Goal: Task Accomplishment & Management: Use online tool/utility

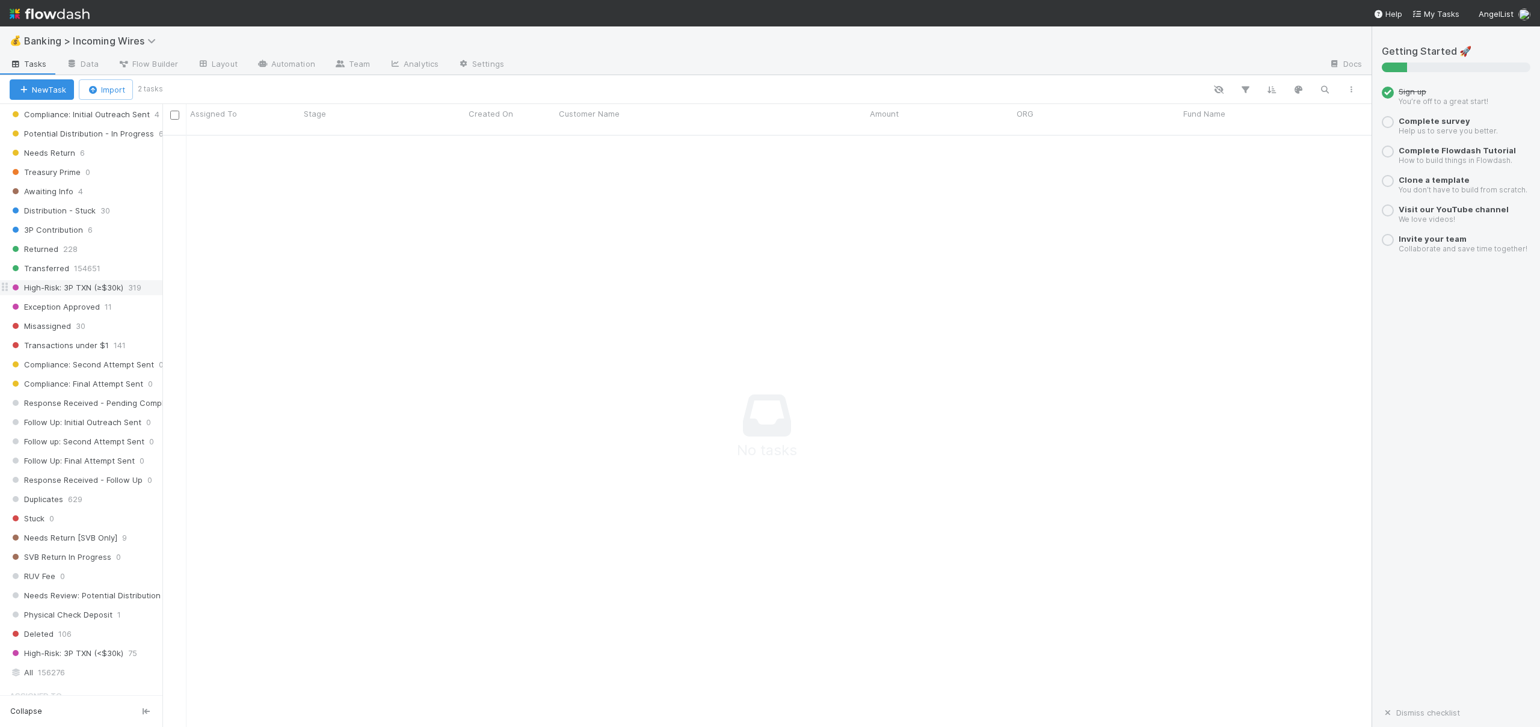
scroll to position [408, 0]
click at [84, 283] on span "154651" at bounding box center [87, 281] width 26 height 15
click at [75, 63] on icon at bounding box center [72, 63] width 12 height 7
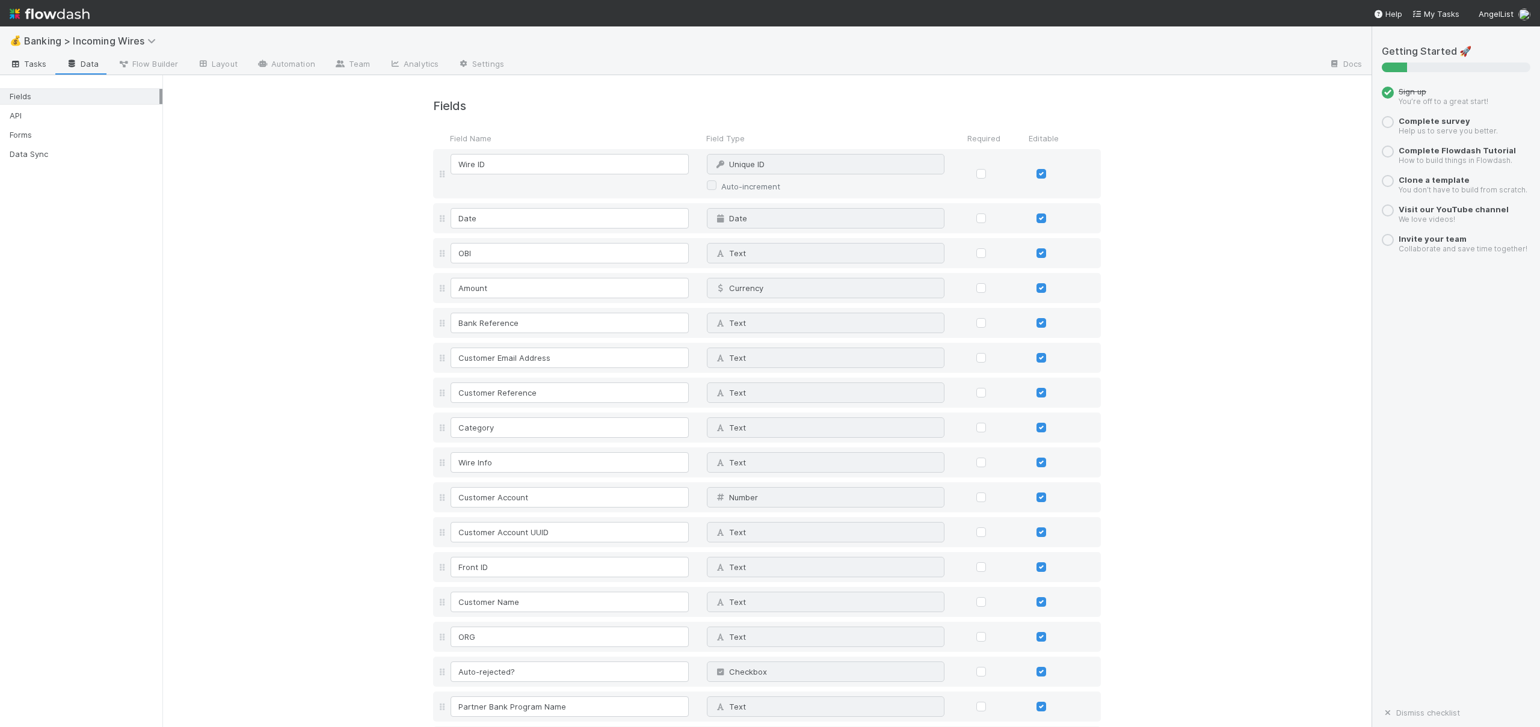
click at [36, 58] on span "Tasks" at bounding box center [28, 64] width 37 height 12
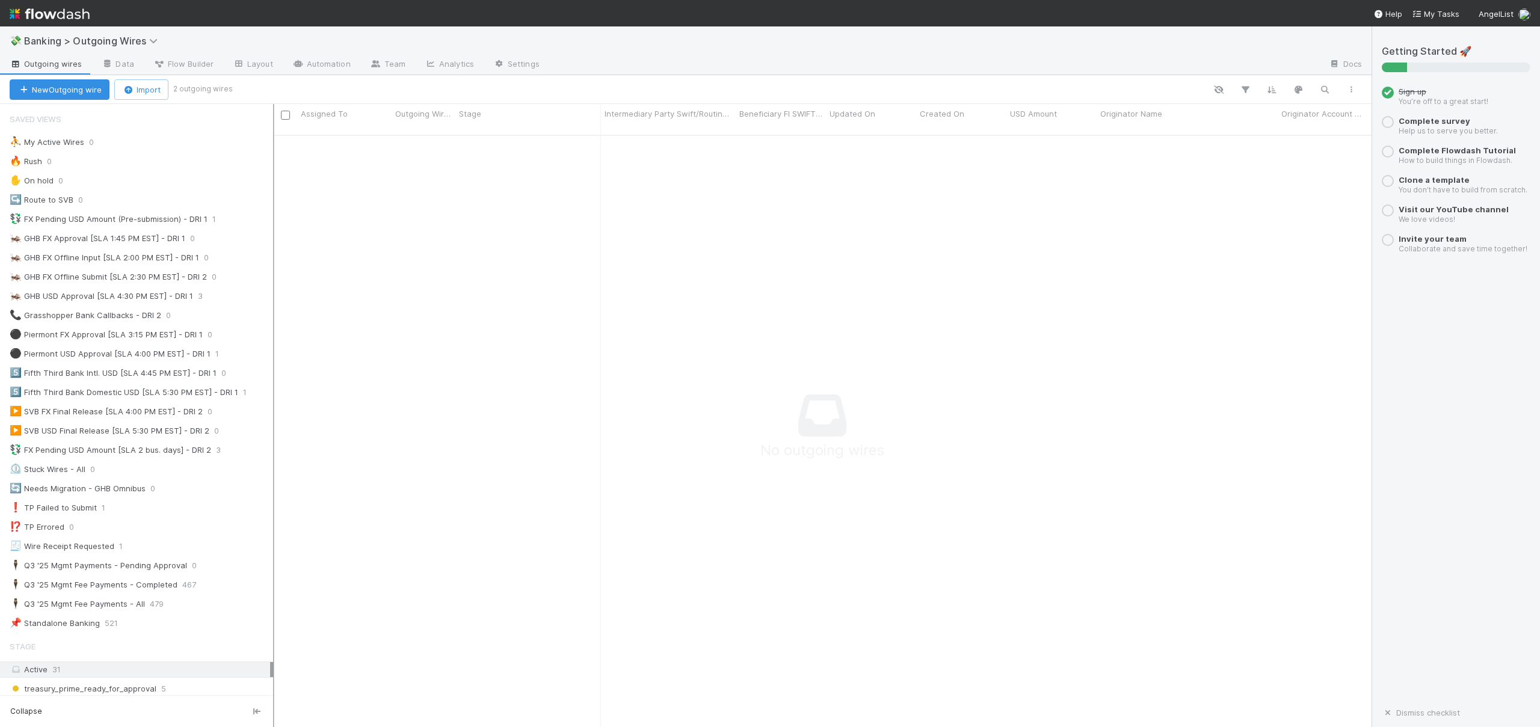
scroll to position [584, 1073]
drag, startPoint x: 163, startPoint y: 355, endPoint x: 289, endPoint y: 354, distance: 126.4
click at [289, 354] on div at bounding box center [289, 415] width 1 height 623
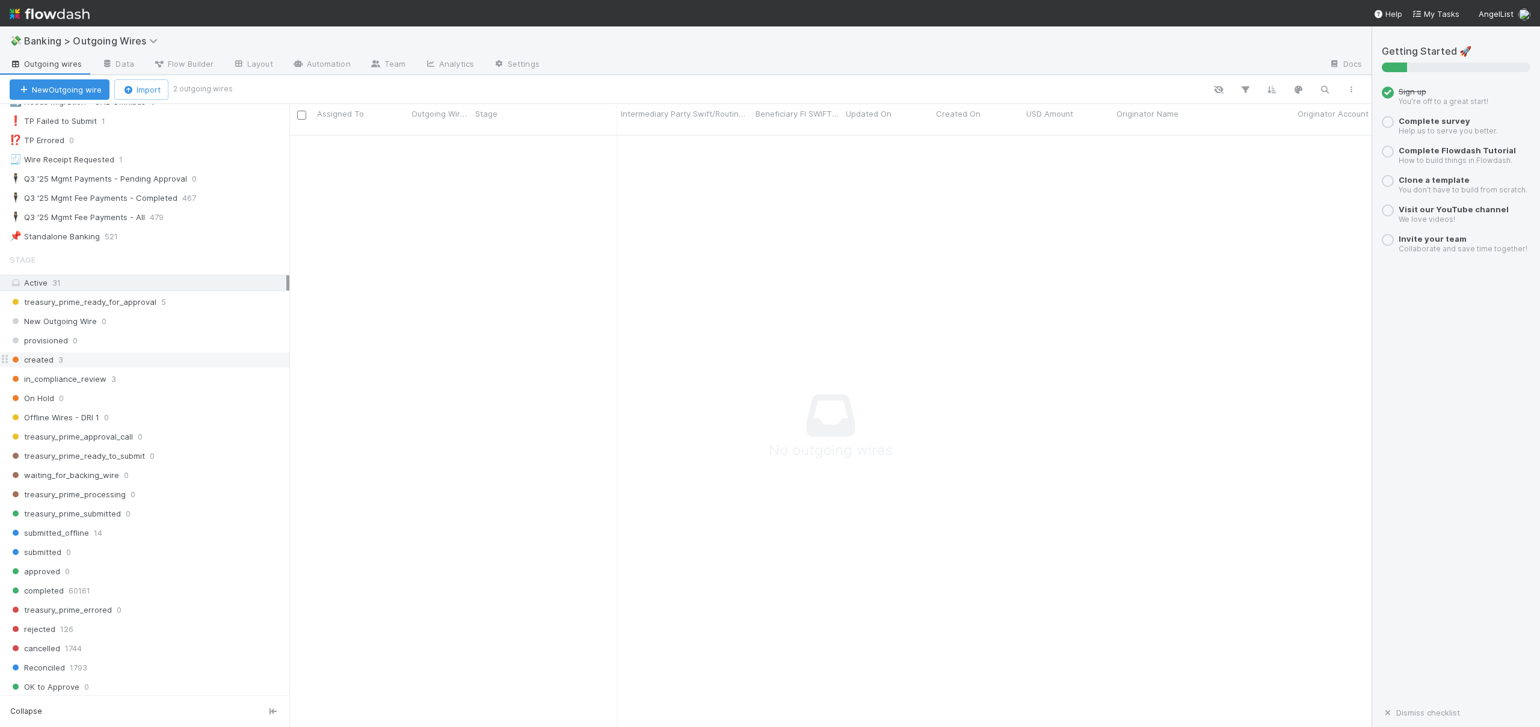
scroll to position [567, 0]
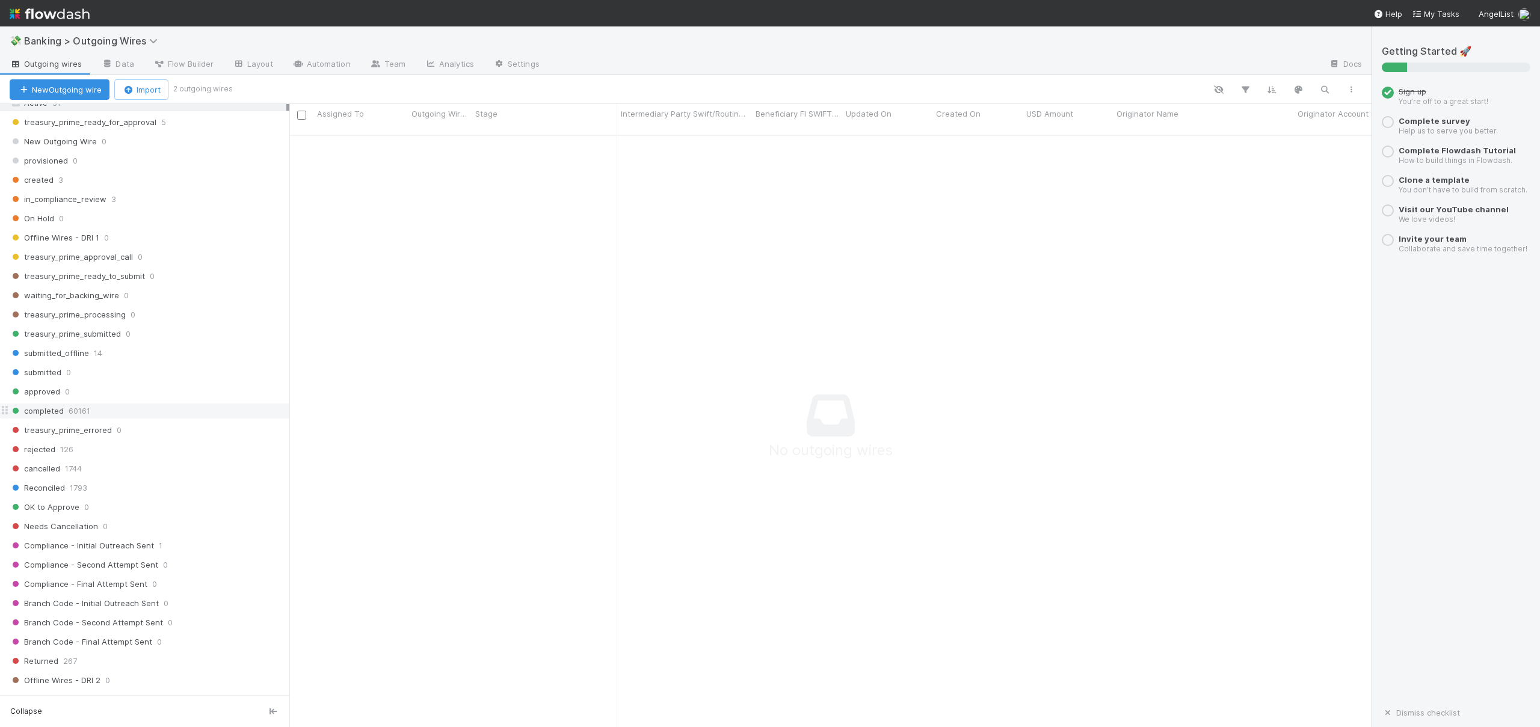
click at [69, 411] on span "60161" at bounding box center [80, 411] width 22 height 15
click at [63, 416] on span "completed" at bounding box center [37, 411] width 54 height 15
click at [433, 72] on link "Analytics" at bounding box center [449, 64] width 69 height 19
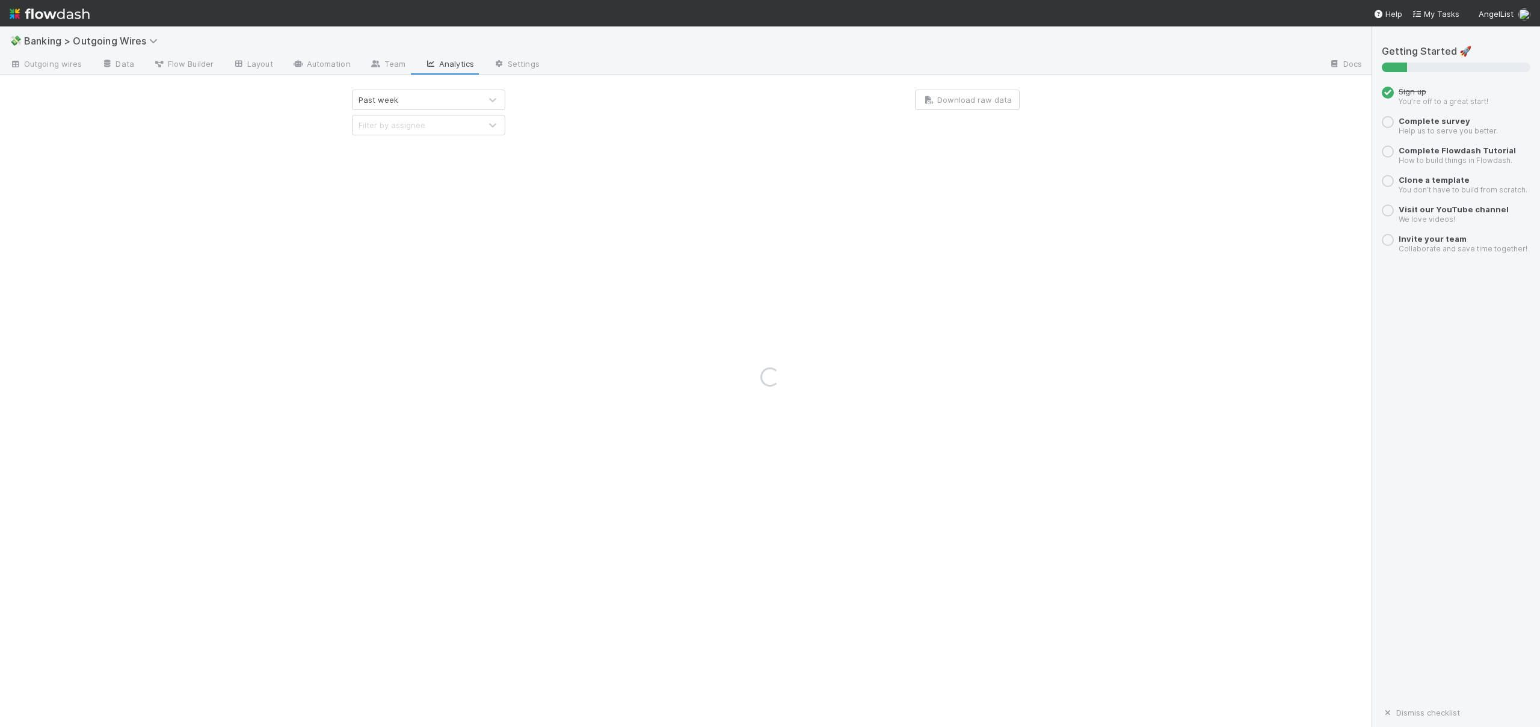
click at [422, 100] on div "Loading..." at bounding box center [770, 376] width 1540 height 701
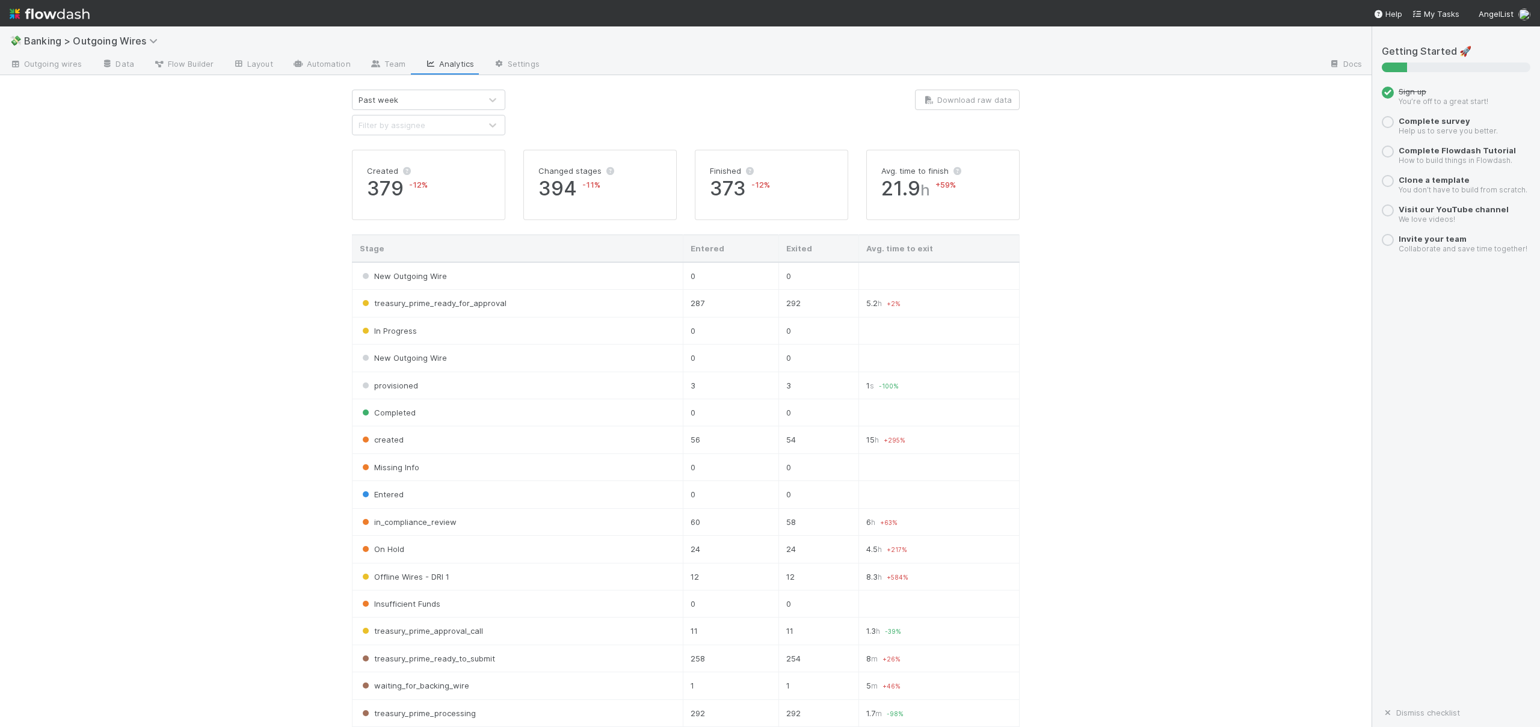
click at [431, 99] on div "Past week" at bounding box center [417, 99] width 128 height 19
click at [386, 196] on div "Past year" at bounding box center [424, 193] width 153 height 22
click at [441, 130] on div "Filter by assignee" at bounding box center [417, 125] width 128 height 19
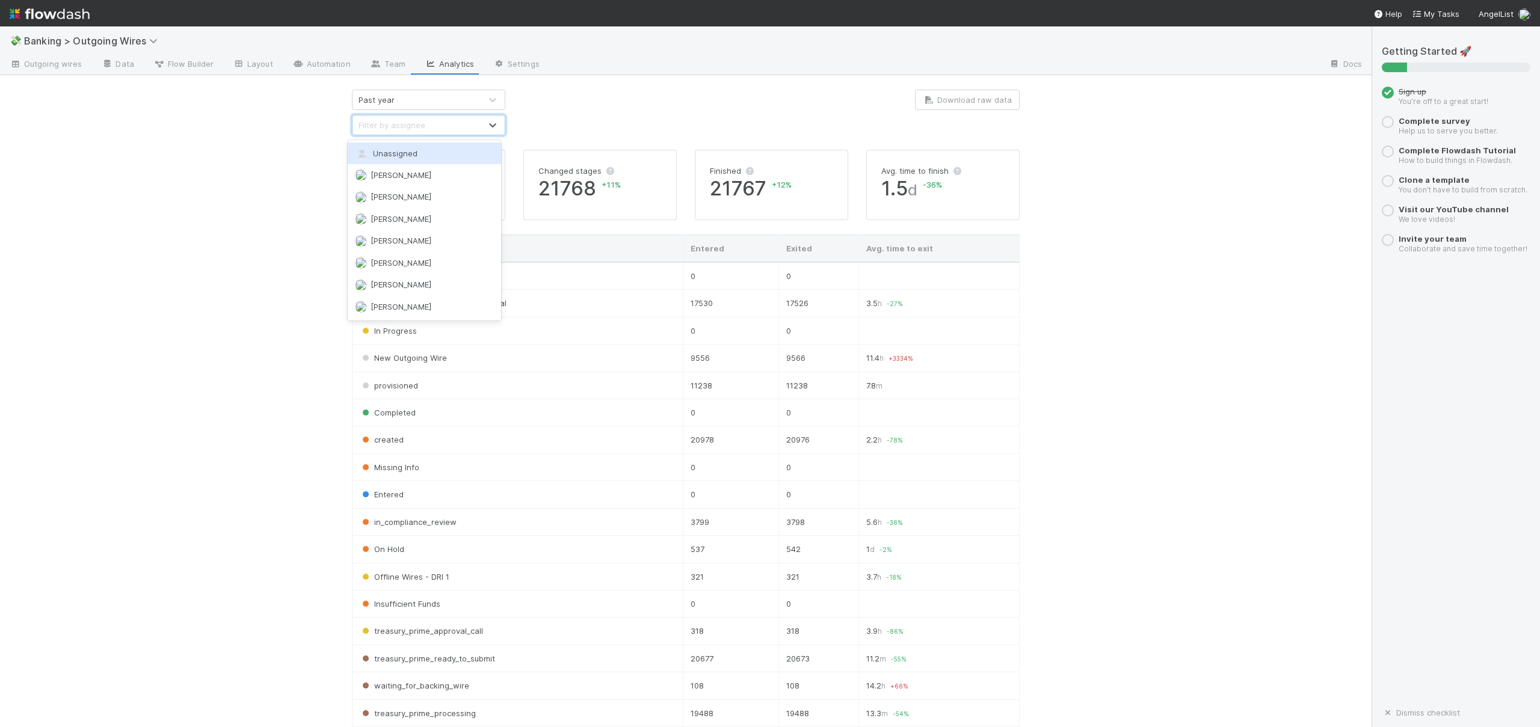
click at [271, 127] on div "💸 Banking > Outgoing Wires Outgoing wires Data Flow Builder Layout Automation T…" at bounding box center [686, 376] width 1372 height 701
click at [114, 73] on link "Data" at bounding box center [117, 64] width 52 height 19
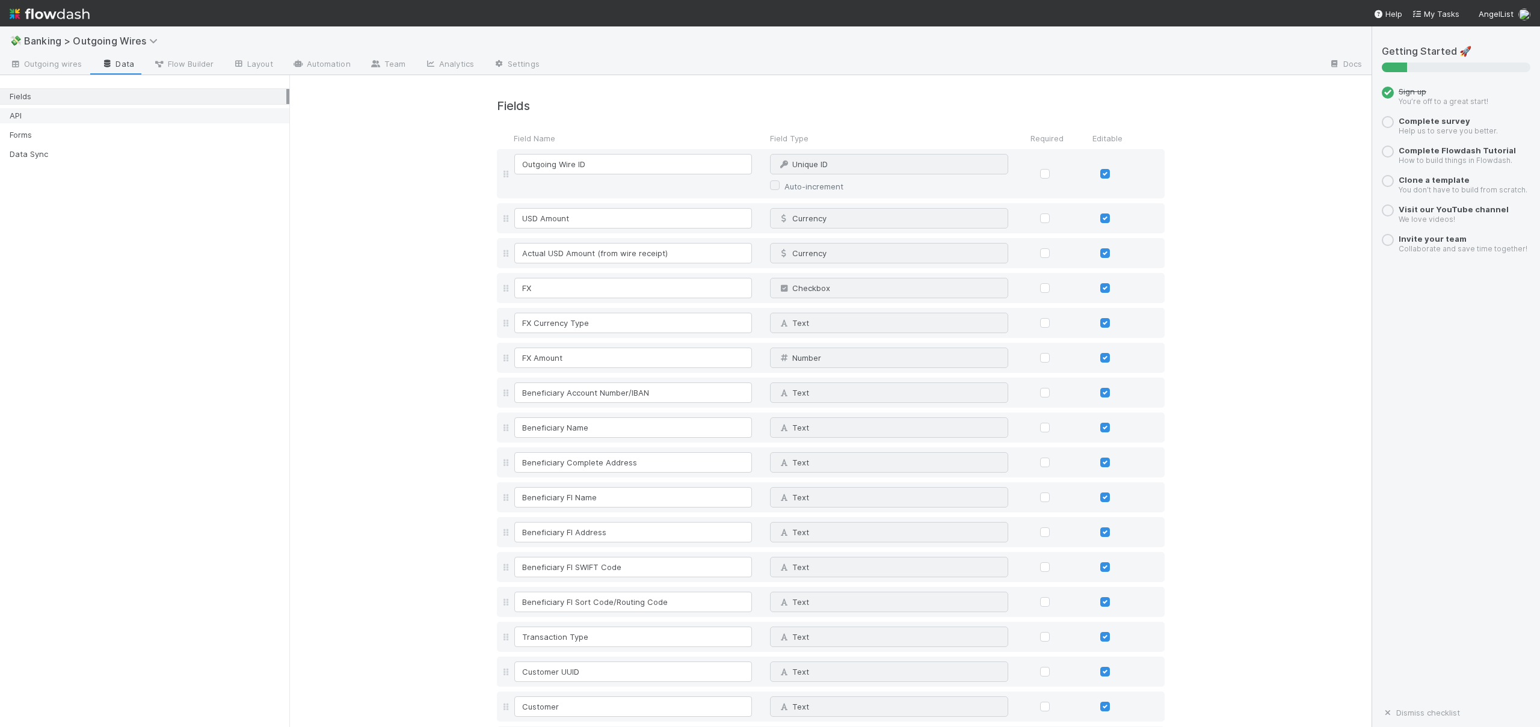
click at [26, 116] on div "API" at bounding box center [148, 115] width 277 height 15
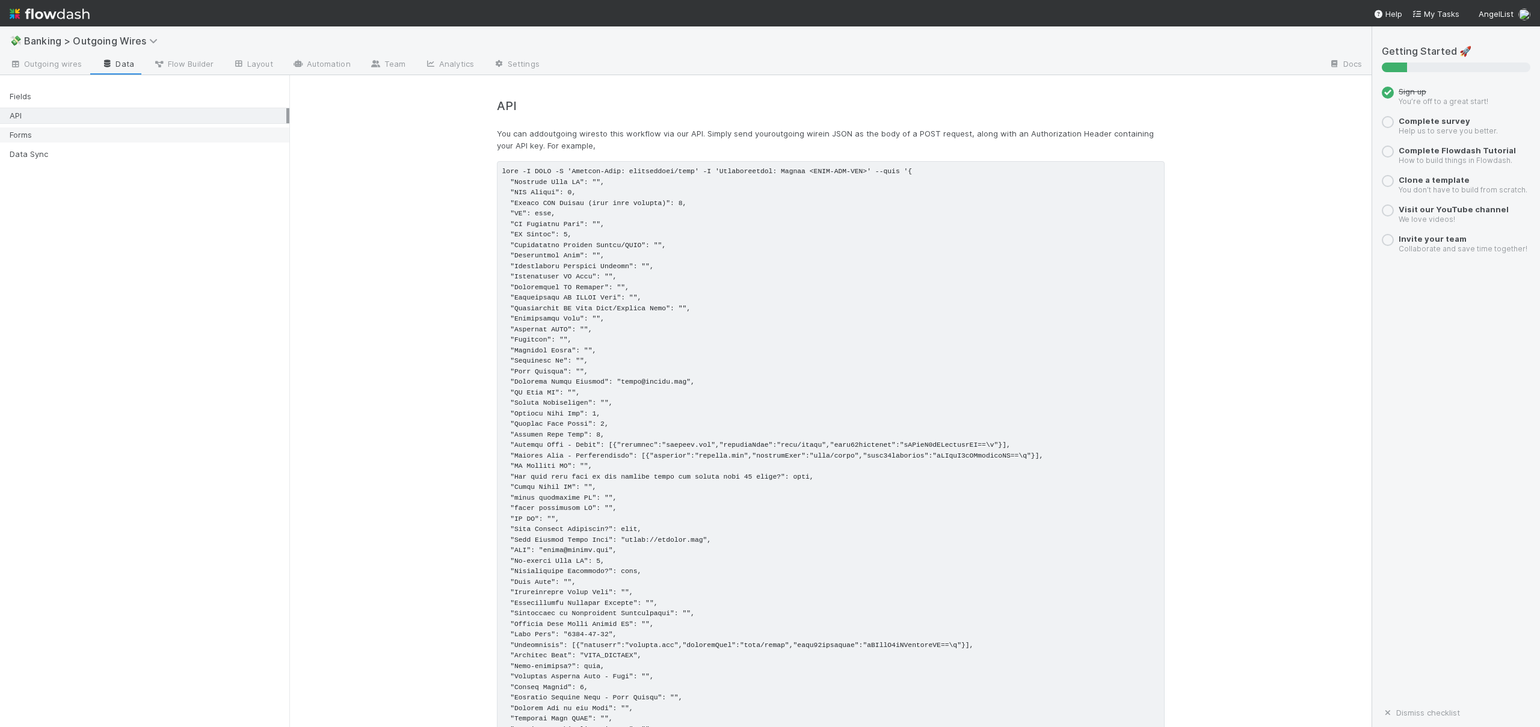
click at [32, 131] on div "Forms" at bounding box center [148, 135] width 277 height 15
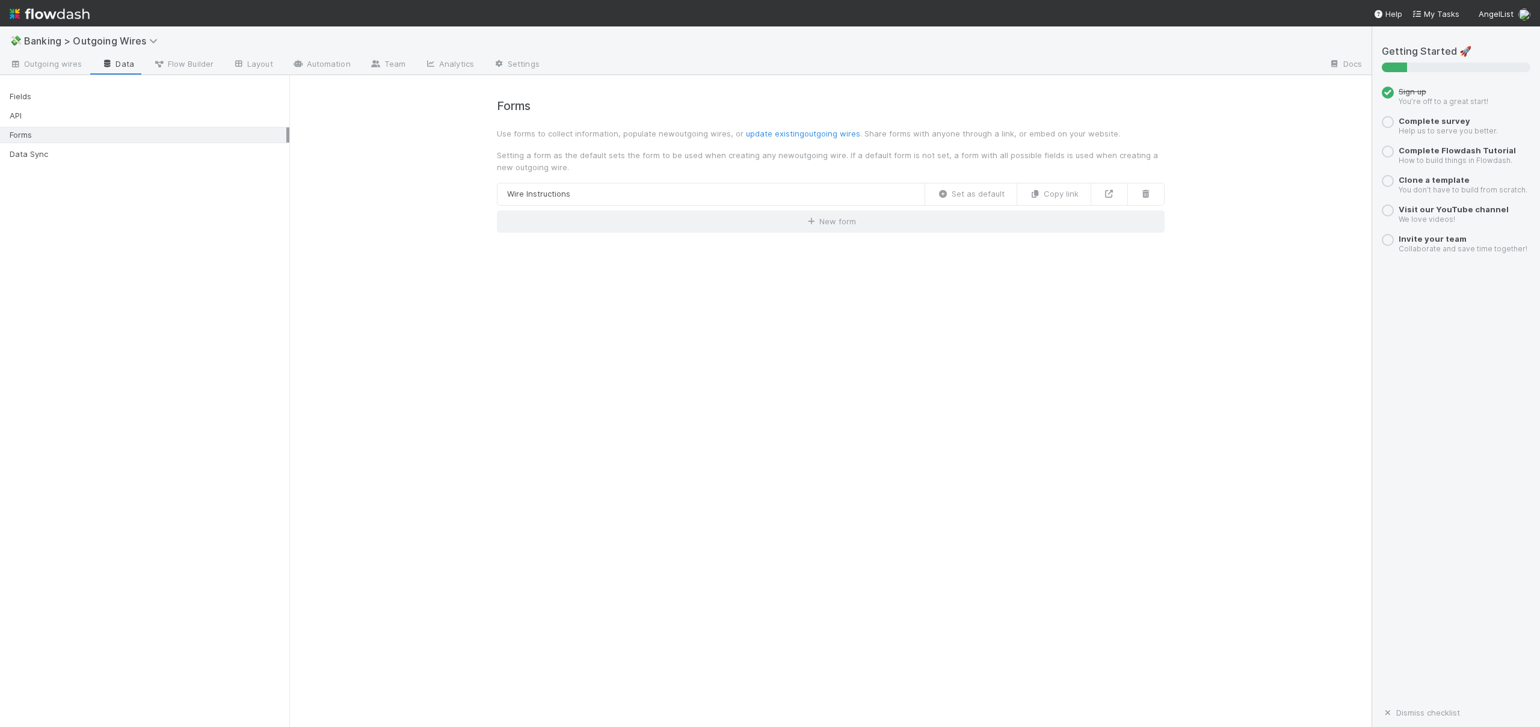
click at [39, 145] on div "Fields API Forms Data Sync" at bounding box center [144, 121] width 289 height 87
click at [39, 149] on div "Data Sync" at bounding box center [148, 154] width 277 height 15
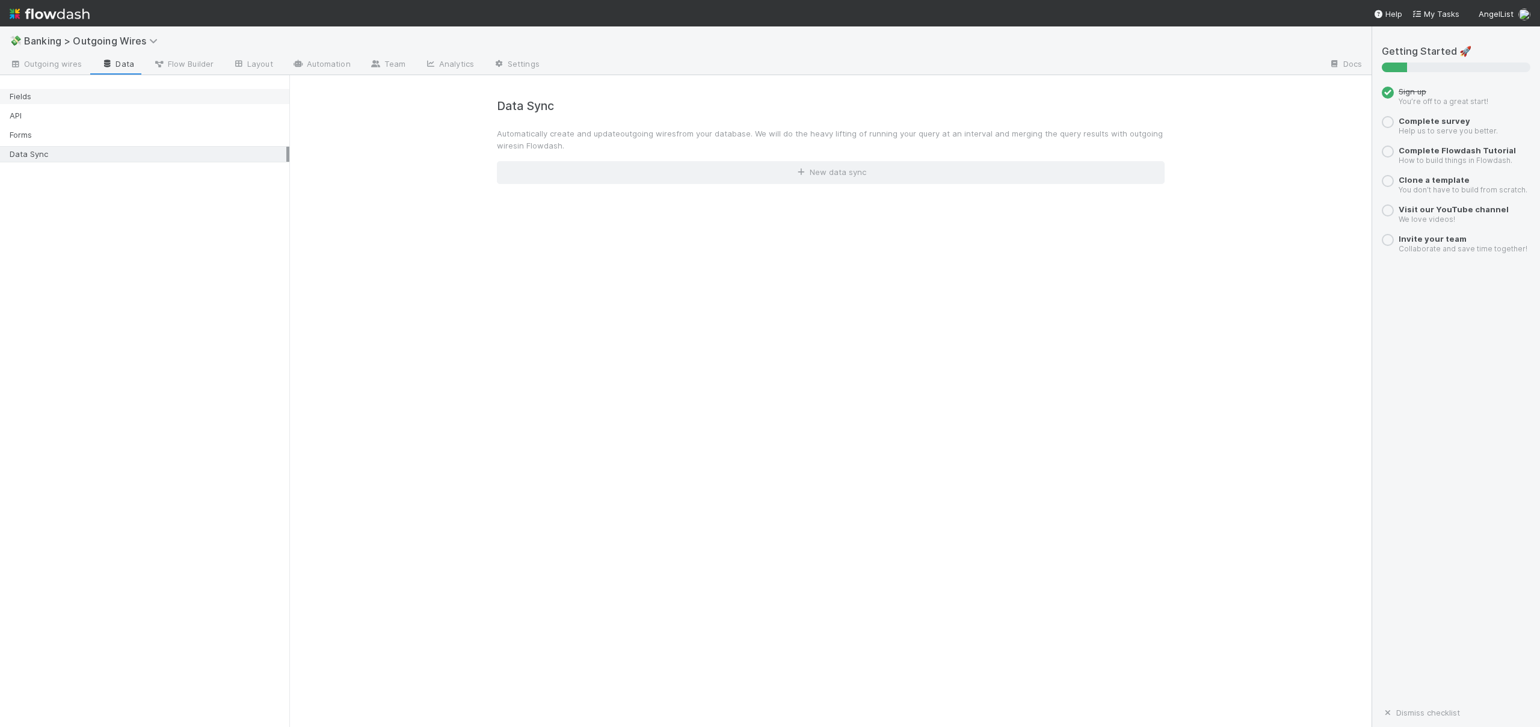
click at [53, 103] on div "Fields" at bounding box center [148, 96] width 277 height 15
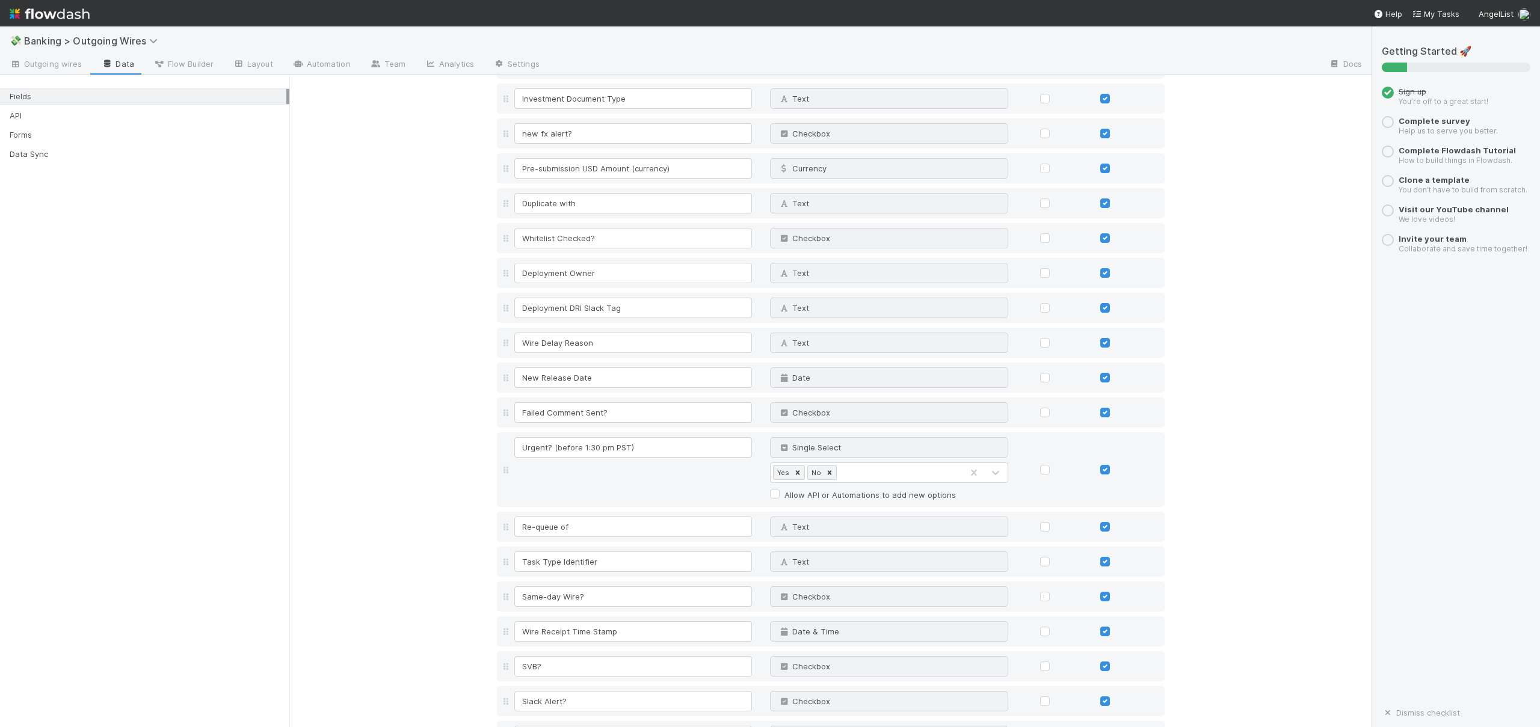
scroll to position [4044, 0]
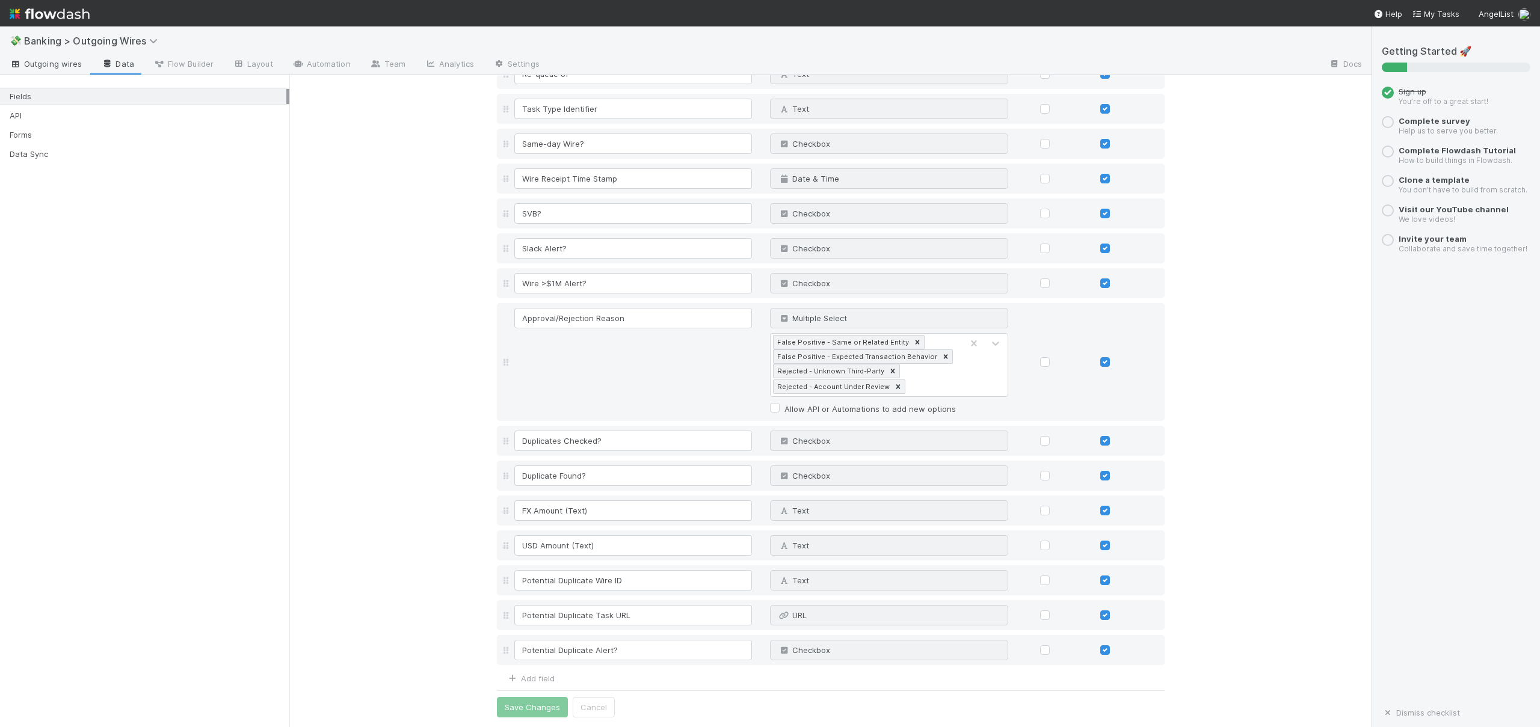
click at [50, 65] on span "Outgoing wires" at bounding box center [46, 64] width 72 height 12
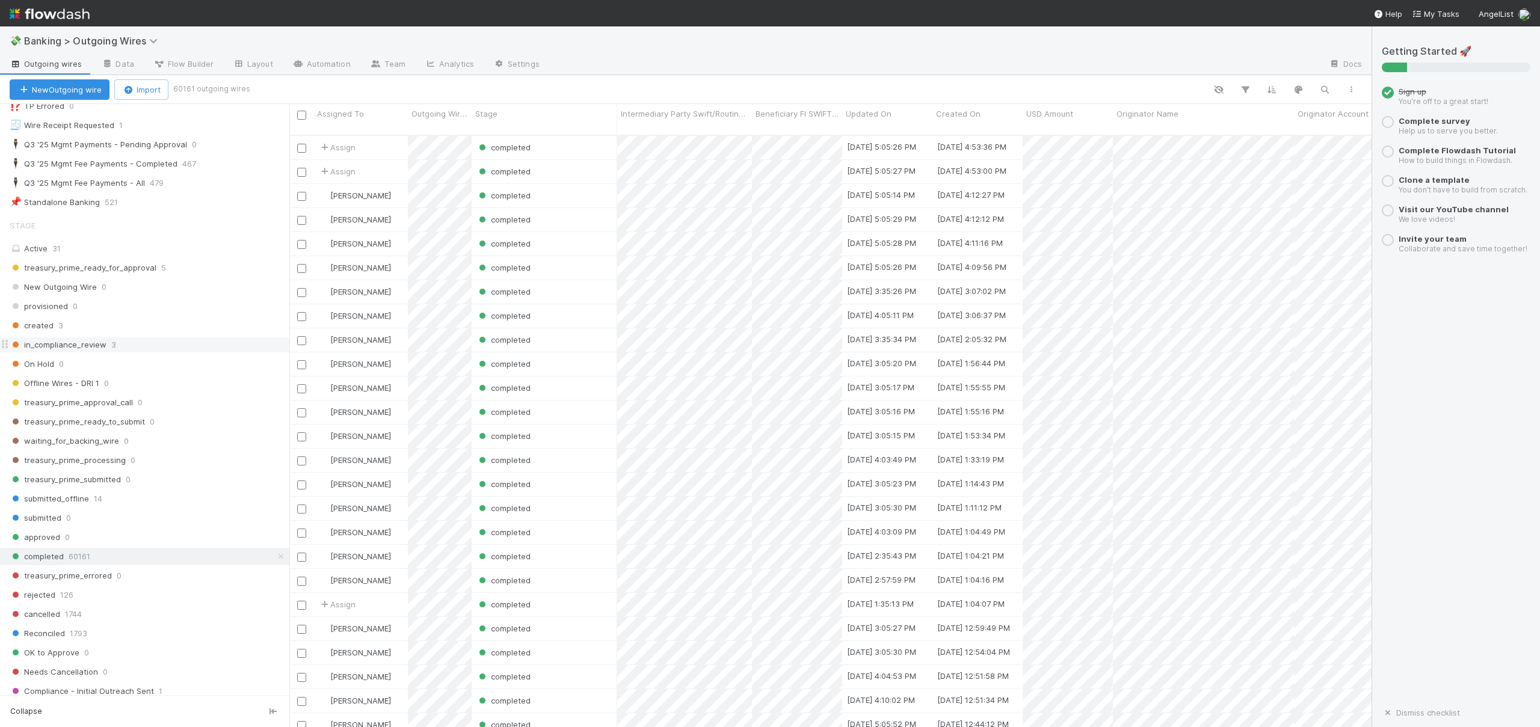
scroll to position [424, 0]
click at [72, 557] on span "60161" at bounding box center [80, 554] width 22 height 15
click at [1357, 91] on button "button" at bounding box center [1352, 90] width 22 height 16
click at [1355, 89] on div "View as list Comments Export view to CSV" at bounding box center [770, 363] width 1540 height 727
click at [1253, 85] on button "button" at bounding box center [1246, 90] width 22 height 16
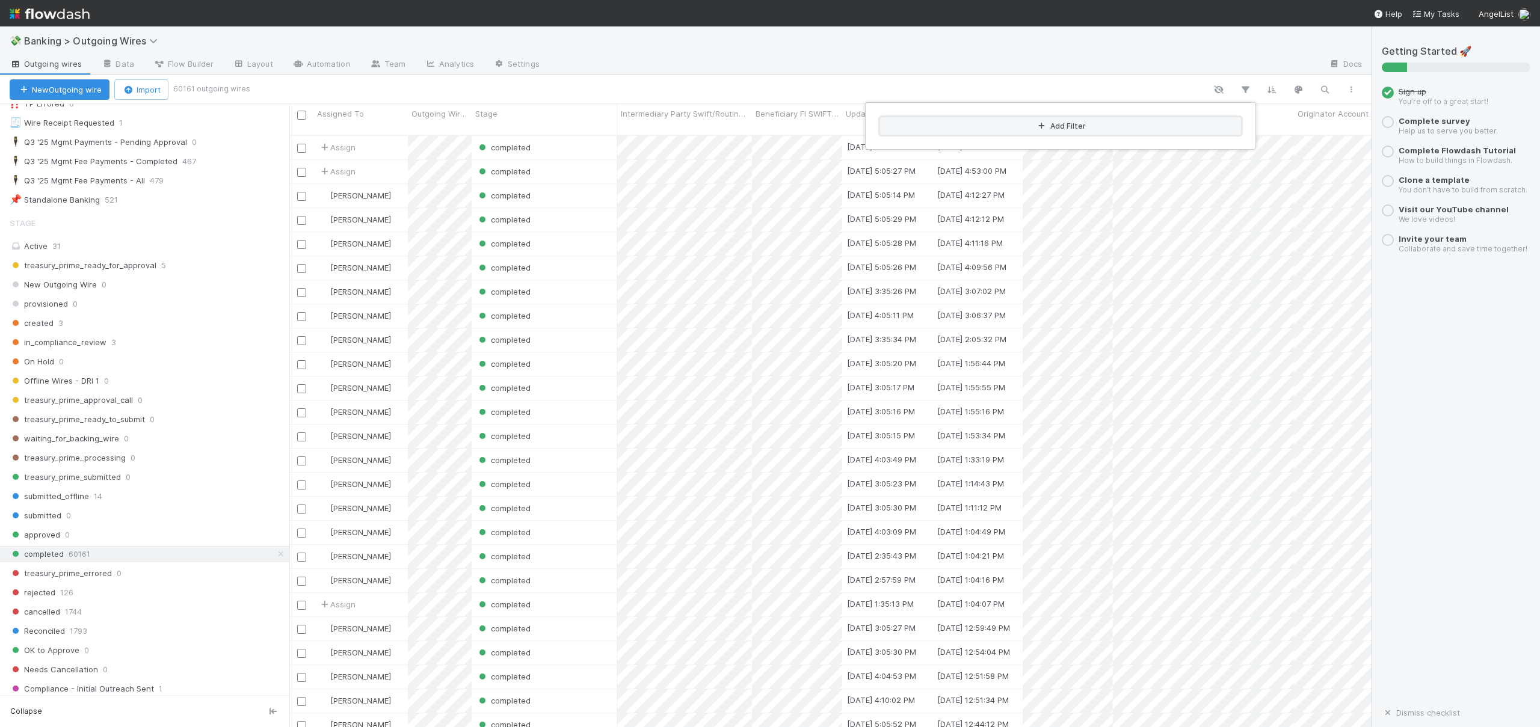
click at [1043, 123] on icon "button" at bounding box center [1042, 126] width 12 height 7
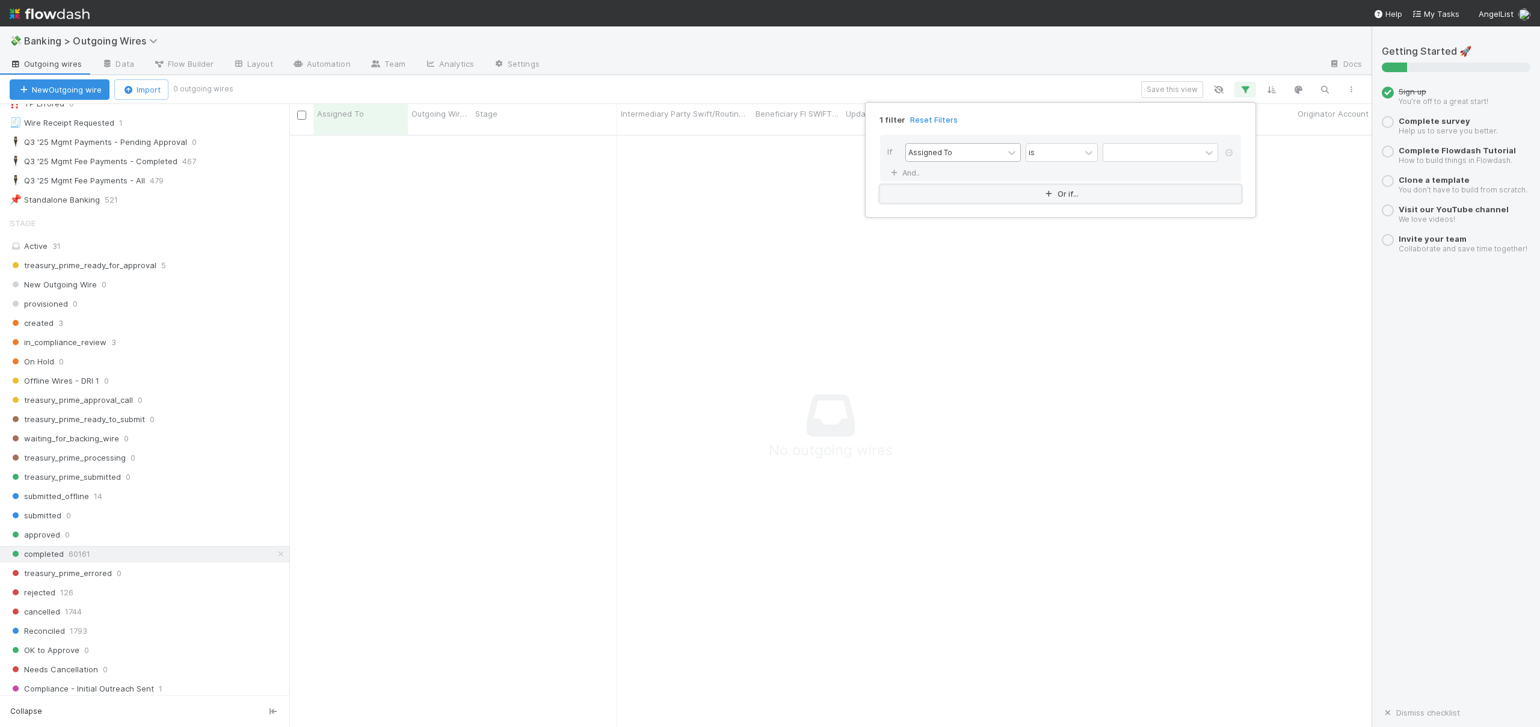
scroll to position [584, 1073]
click at [986, 150] on div "Assigned To" at bounding box center [954, 152] width 97 height 17
type input "se"
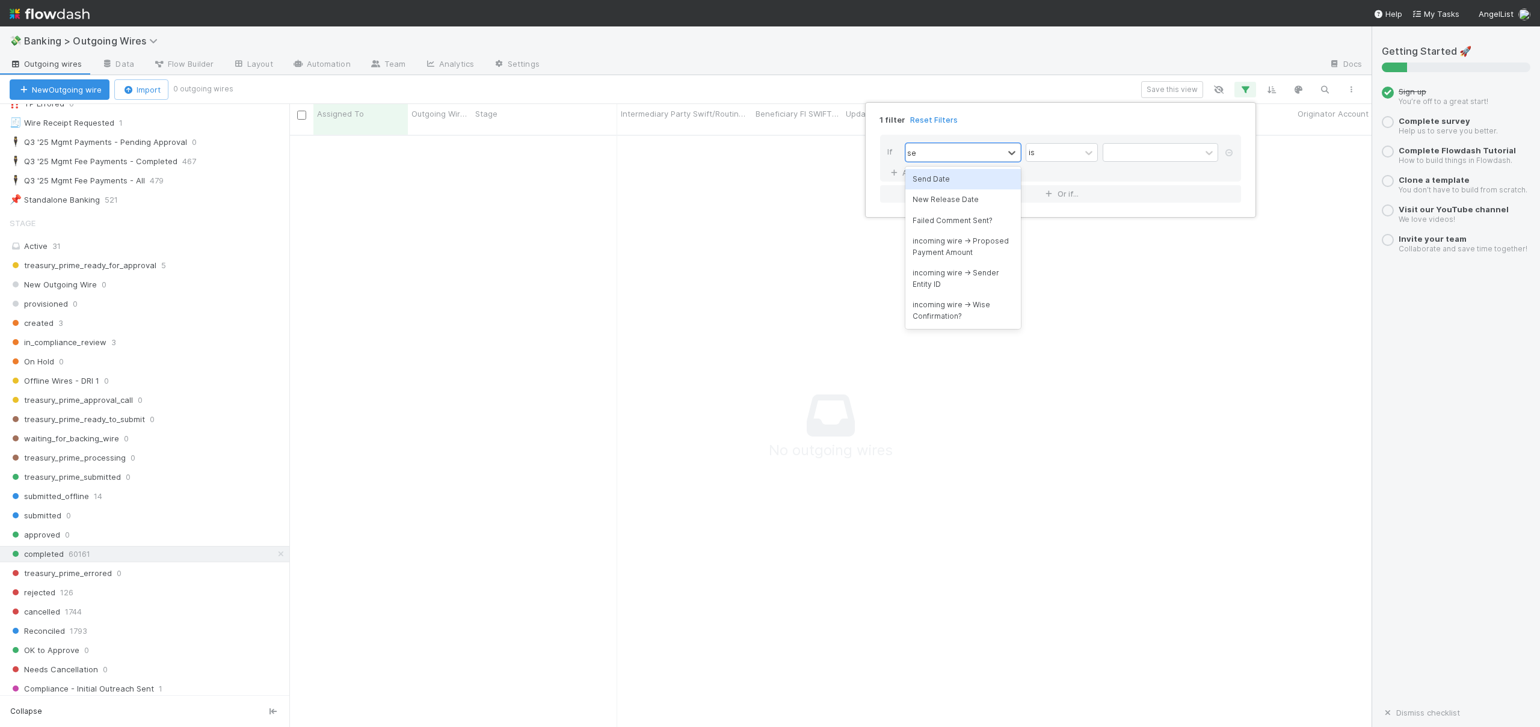
click at [943, 171] on div "Send Date" at bounding box center [964, 179] width 116 height 20
click at [1146, 156] on input "text" at bounding box center [1161, 153] width 116 height 18
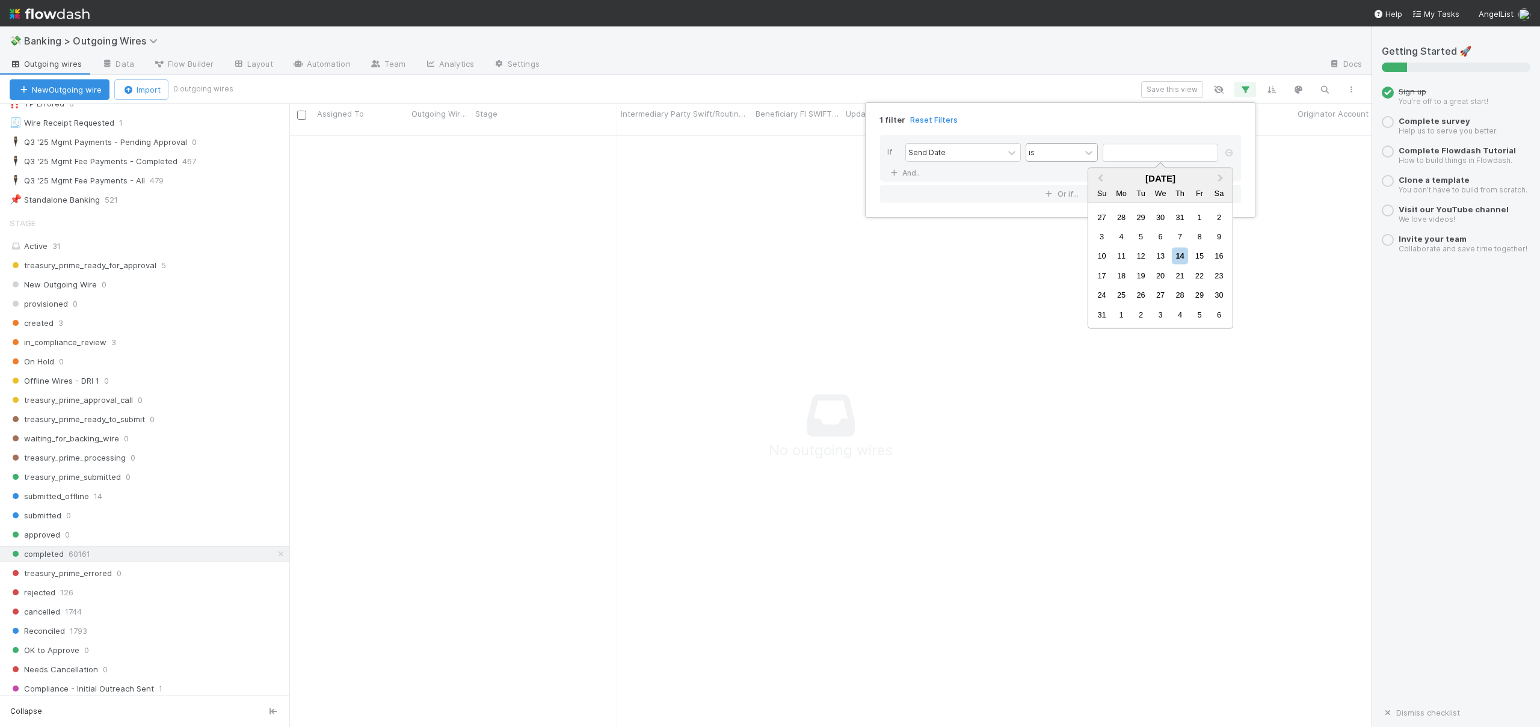
click at [1065, 152] on div "is" at bounding box center [1053, 152] width 54 height 17
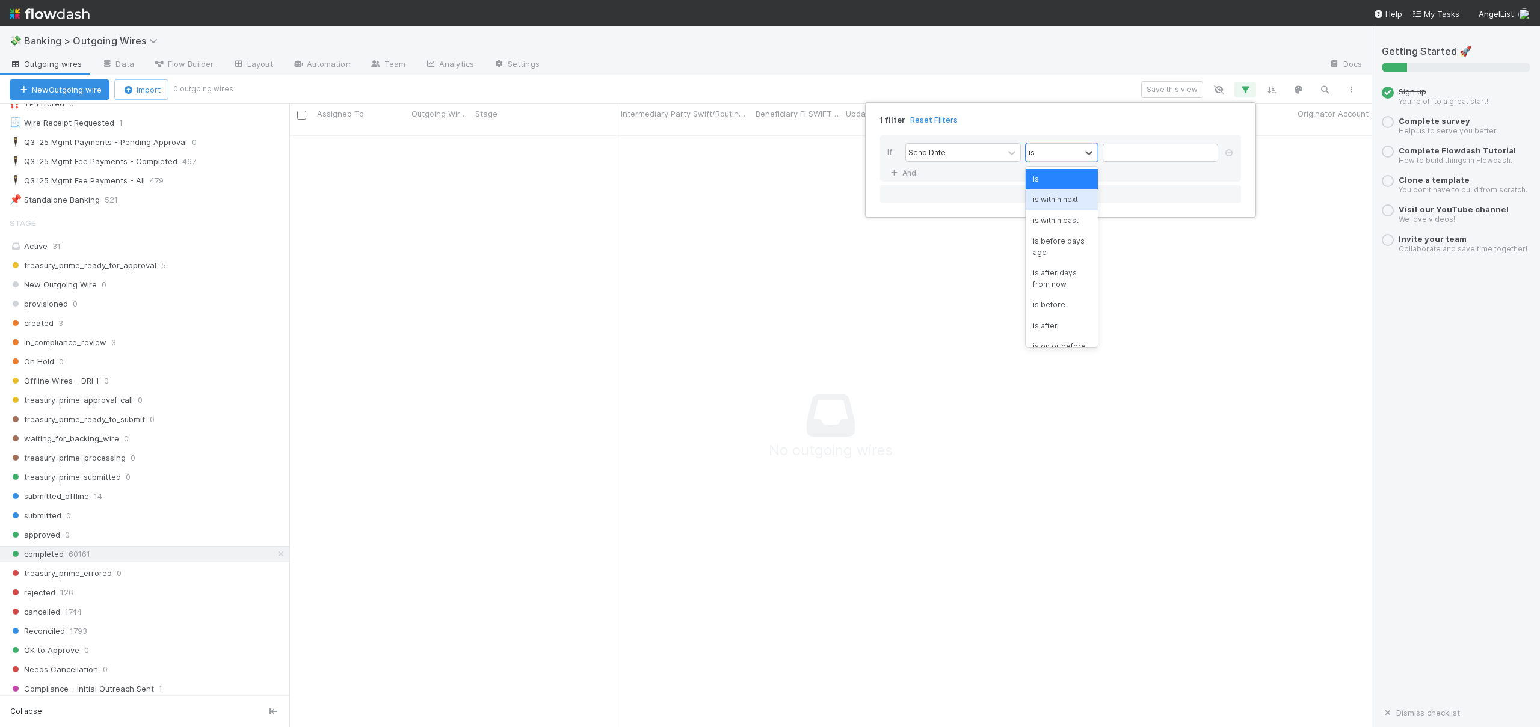
click at [1067, 205] on div "is within next" at bounding box center [1062, 200] width 72 height 20
click at [1149, 157] on div at bounding box center [1157, 152] width 17 height 17
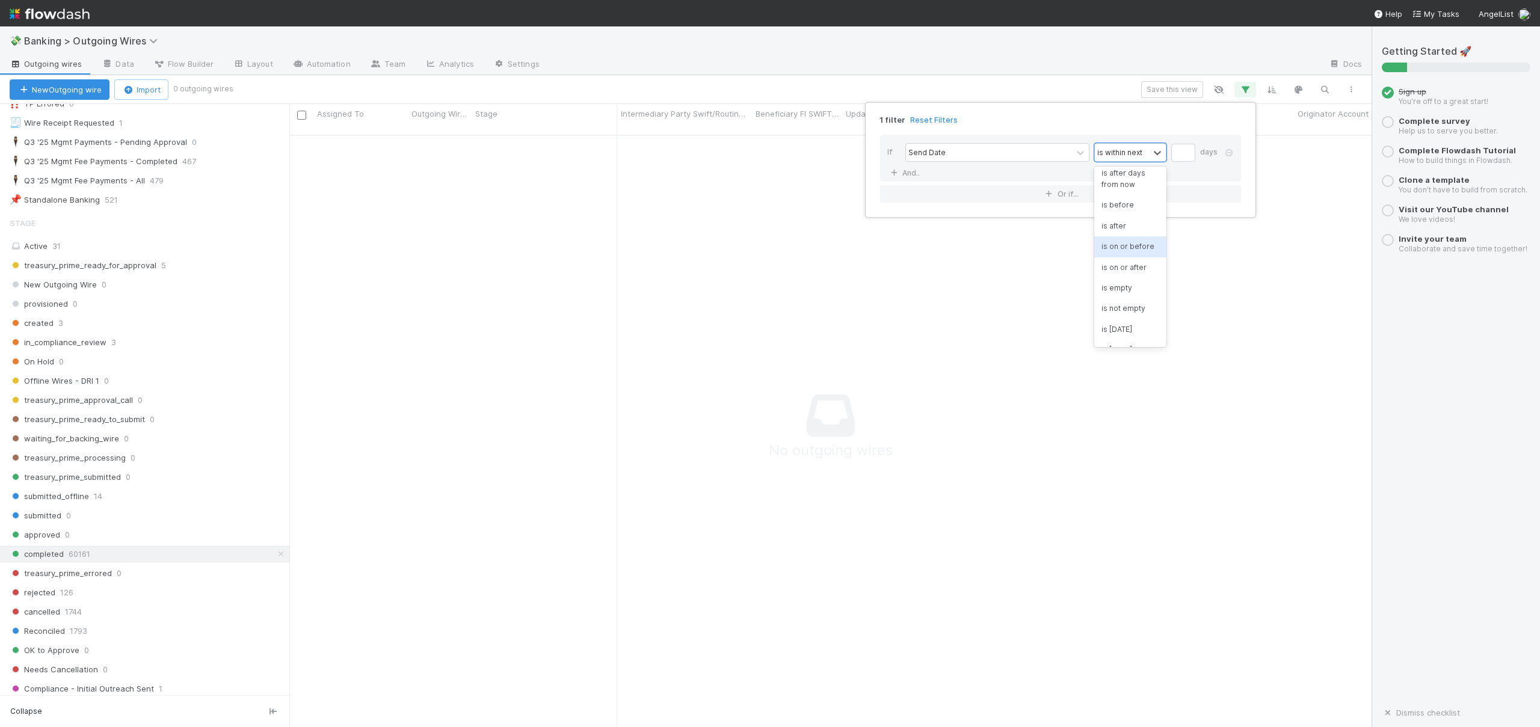
scroll to position [99, 0]
click at [1136, 279] on div "is on or after" at bounding box center [1130, 268] width 72 height 20
click at [1132, 158] on input "text" at bounding box center [1161, 153] width 116 height 18
click at [1151, 179] on div "[DATE]" at bounding box center [1160, 178] width 144 height 10
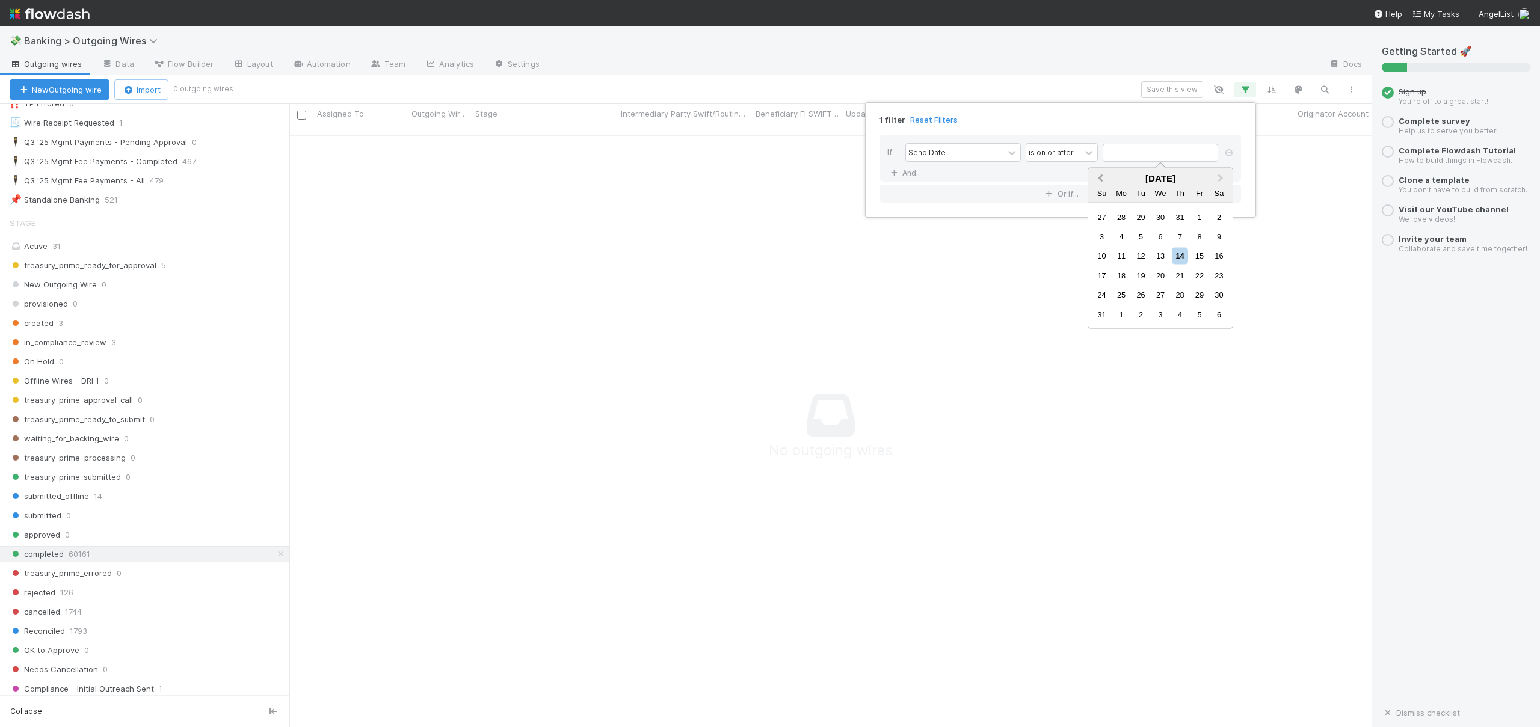
click at [1099, 173] on button "Previous Month" at bounding box center [1099, 179] width 19 height 19
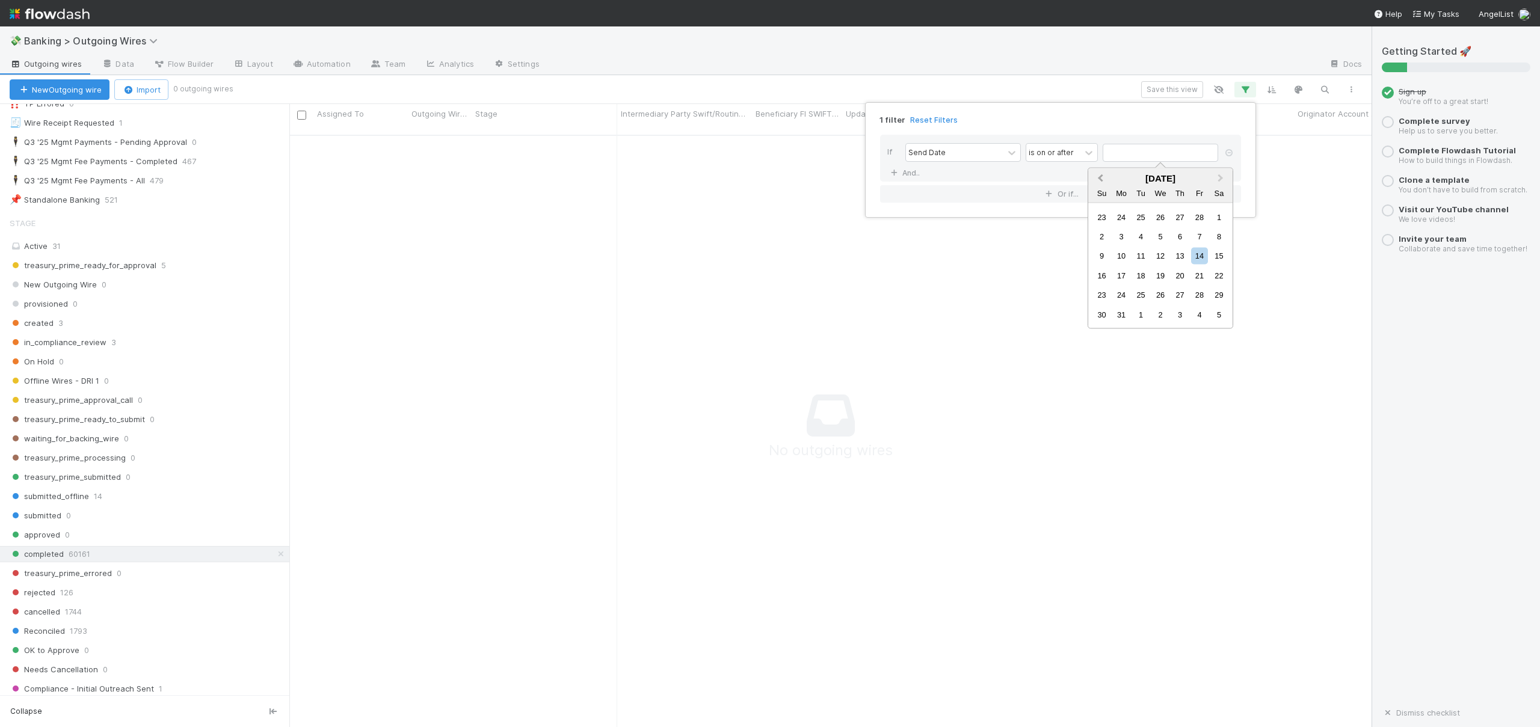
click at [1099, 173] on button "Previous Month" at bounding box center [1099, 179] width 19 height 19
click at [1158, 217] on div "1" at bounding box center [1160, 217] width 16 height 16
type input "[DATE]"
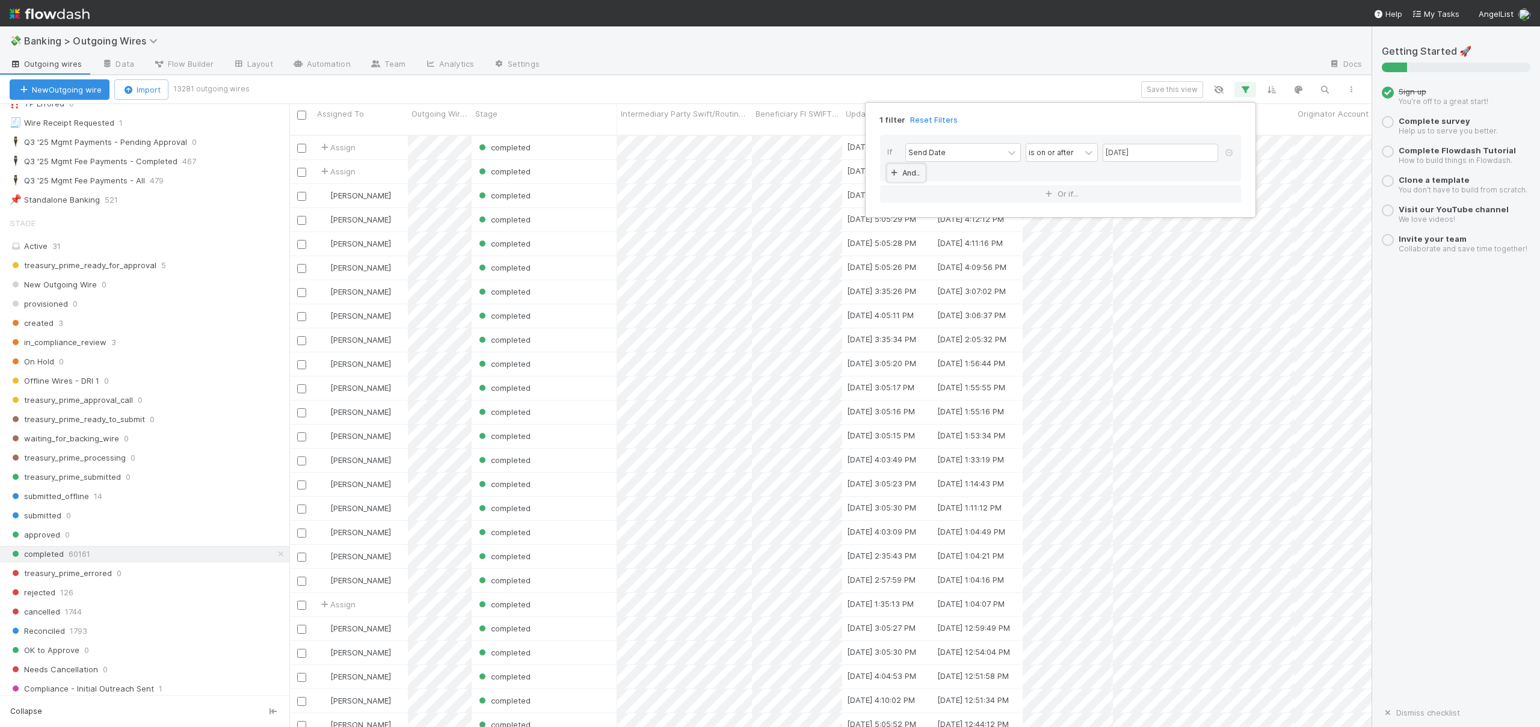
click at [915, 176] on link "And.." at bounding box center [906, 172] width 38 height 17
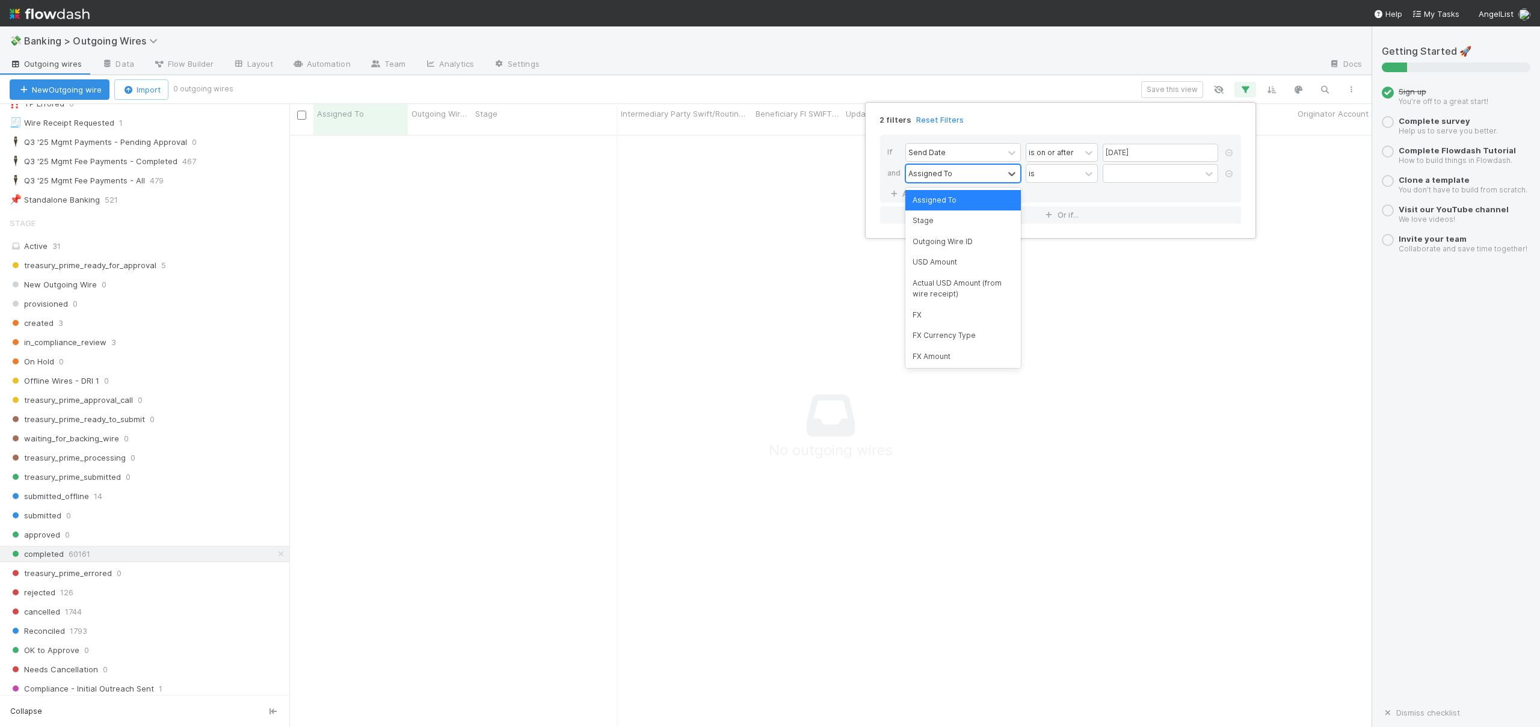
click at [950, 175] on div "Assigned To" at bounding box center [954, 173] width 97 height 17
click at [1232, 175] on icon at bounding box center [1229, 173] width 12 height 7
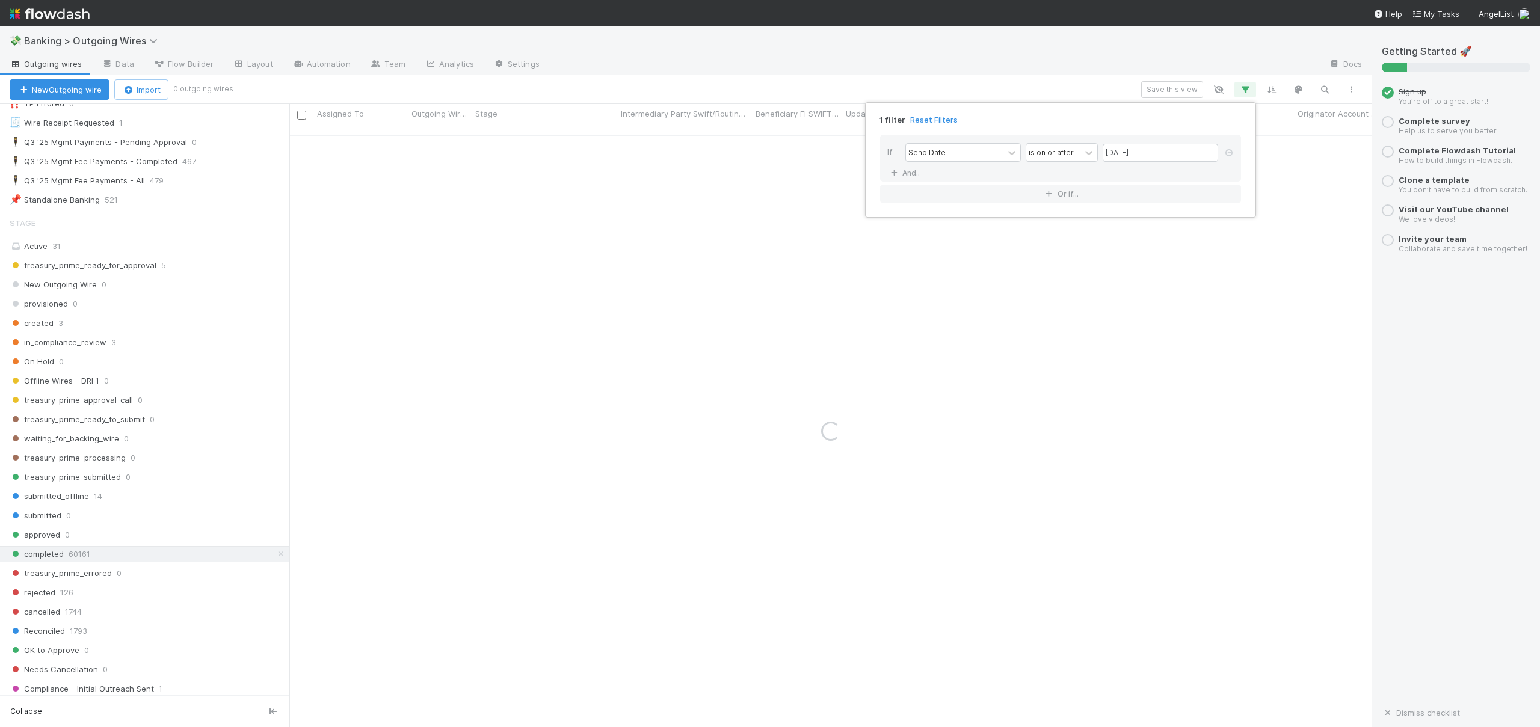
click at [1235, 54] on div "1 filter Reset Filters If Send Date is on or after [DATE] And.. Or if..." at bounding box center [770, 363] width 1540 height 727
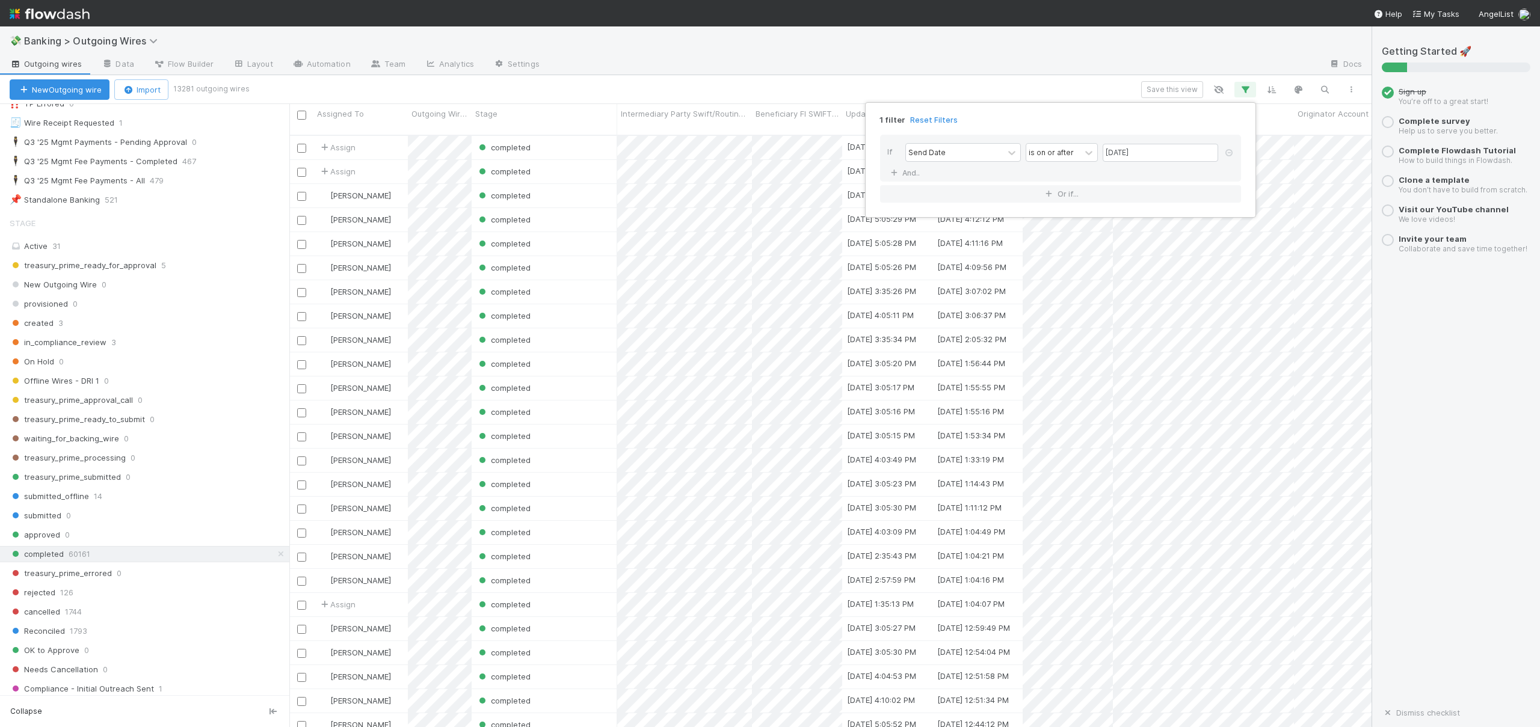
click at [1244, 88] on div "1 filter Reset Filters If Send Date is on or after [DATE] And.. Or if..." at bounding box center [770, 363] width 1540 height 727
click at [1247, 88] on icon "button" at bounding box center [1245, 89] width 12 height 11
click at [912, 170] on link "And.." at bounding box center [906, 172] width 38 height 17
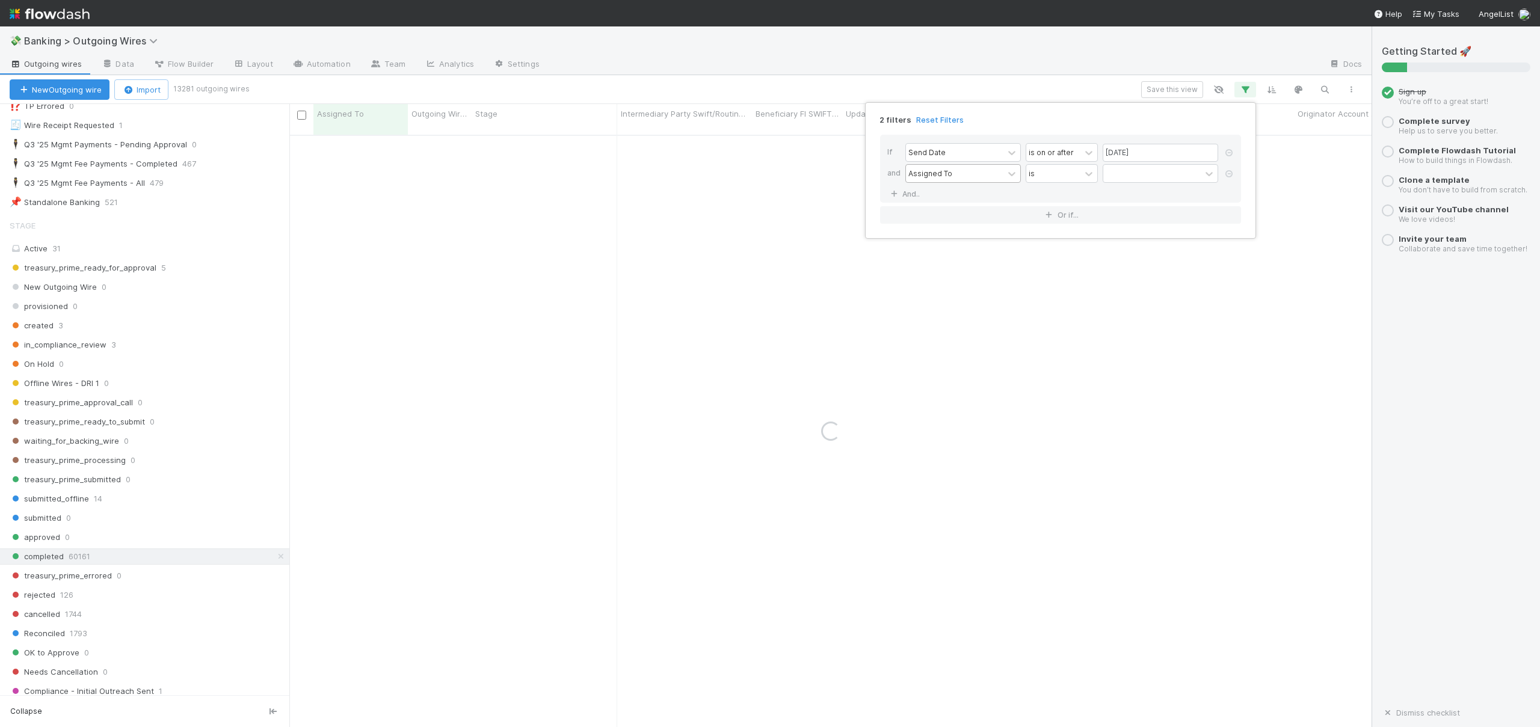
click at [936, 174] on div "Assigned To" at bounding box center [931, 173] width 44 height 11
type input "country"
click at [705, 188] on div "2 filters Reset Filters If Send Date is on or after [DATE] and option incoming …" at bounding box center [770, 363] width 1540 height 727
click at [1247, 83] on button "button" at bounding box center [1246, 90] width 22 height 16
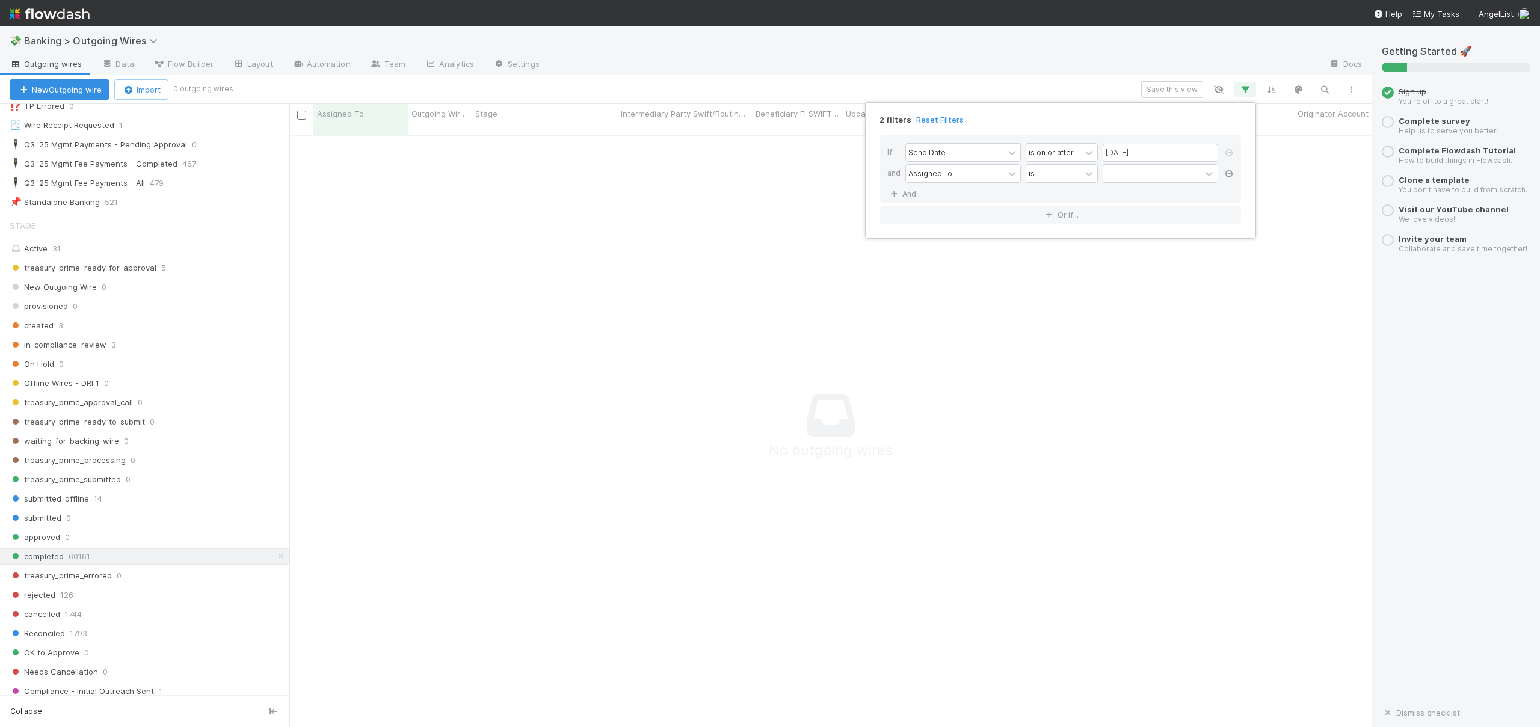
click at [1227, 170] on icon at bounding box center [1229, 173] width 12 height 7
click at [1015, 64] on div "1 filter Reset Filters If Send Date is on or after [DATE] And.. Or if..." at bounding box center [770, 363] width 1540 height 727
click at [791, 84] on div "1 filter Reset Filters If Send Date is on or after [DATE] And.. Or if..." at bounding box center [770, 363] width 1540 height 727
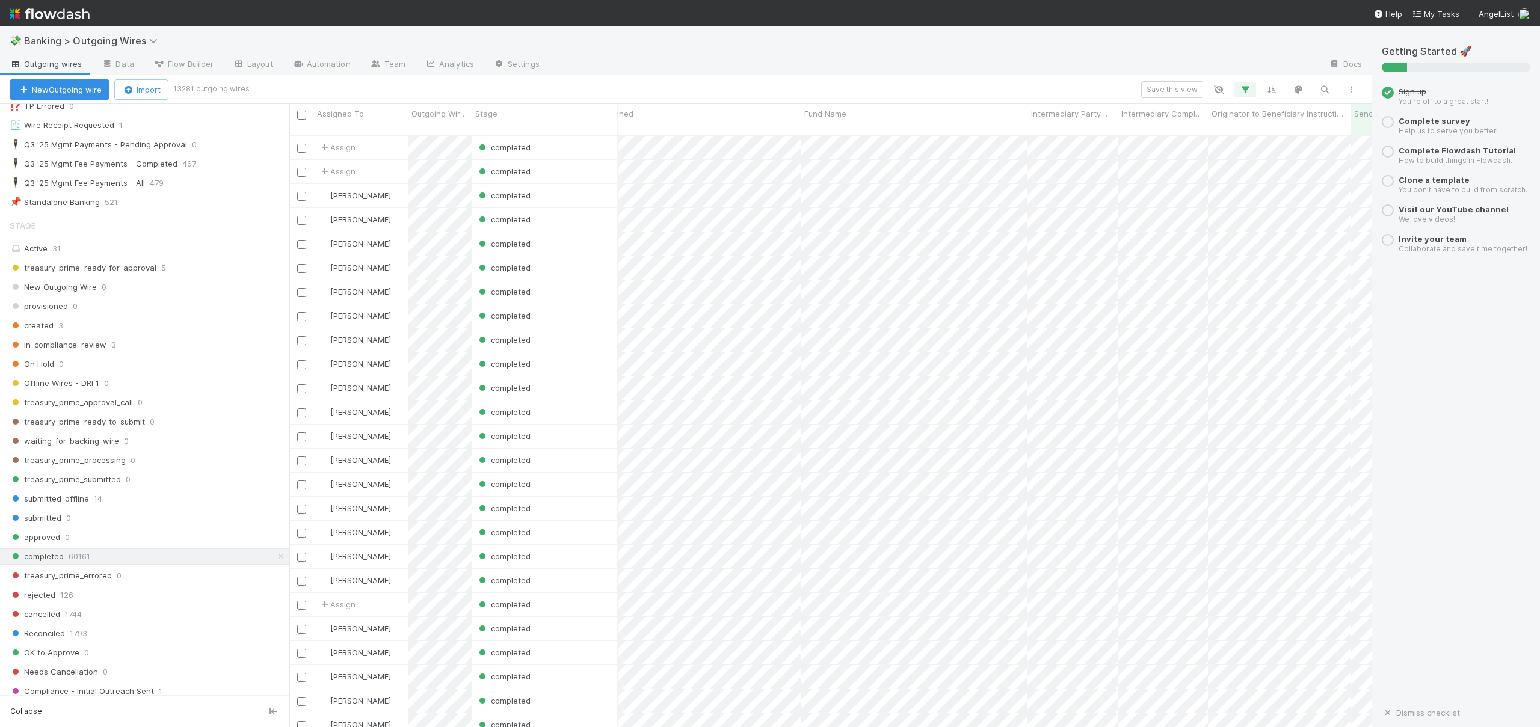
scroll to position [0, 5489]
